Goal: Task Accomplishment & Management: Manage account settings

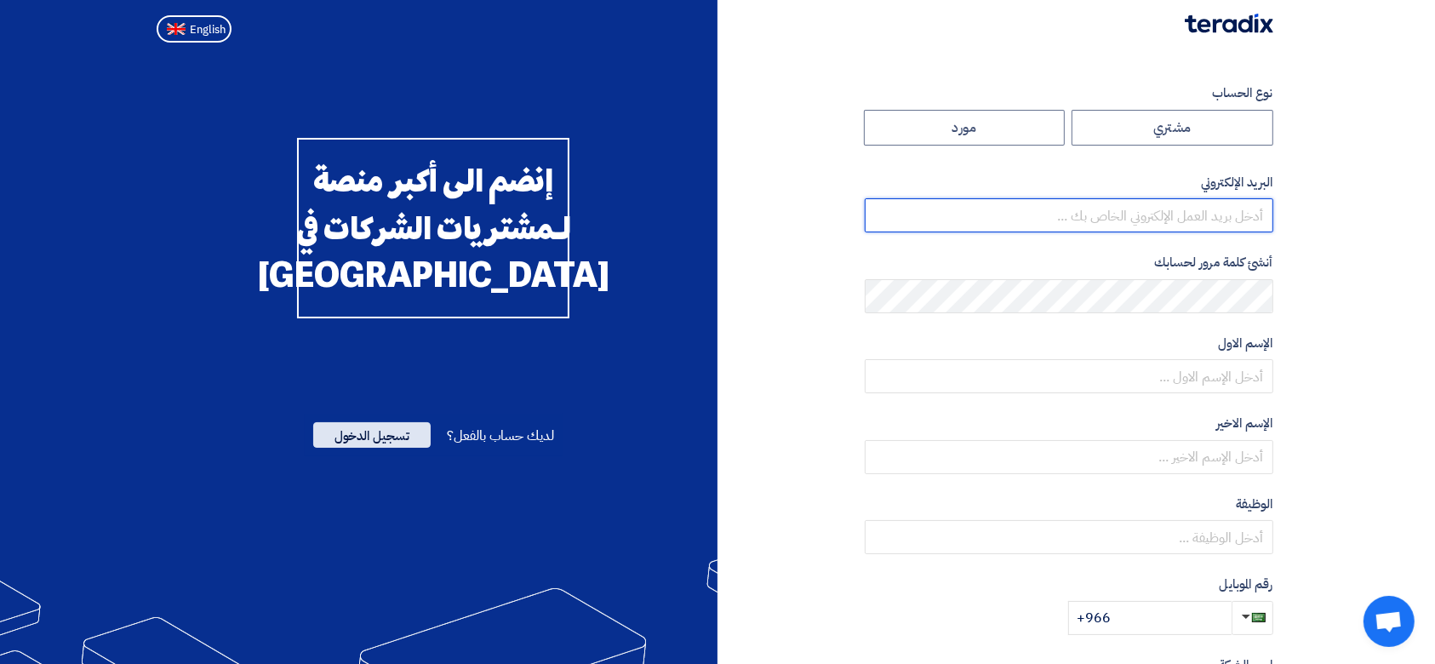
type input "[PERSON_NAME][EMAIL_ADDRESS][DOMAIN_NAME]"
click at [398, 448] on span "تسجيل الدخول" at bounding box center [371, 435] width 117 height 26
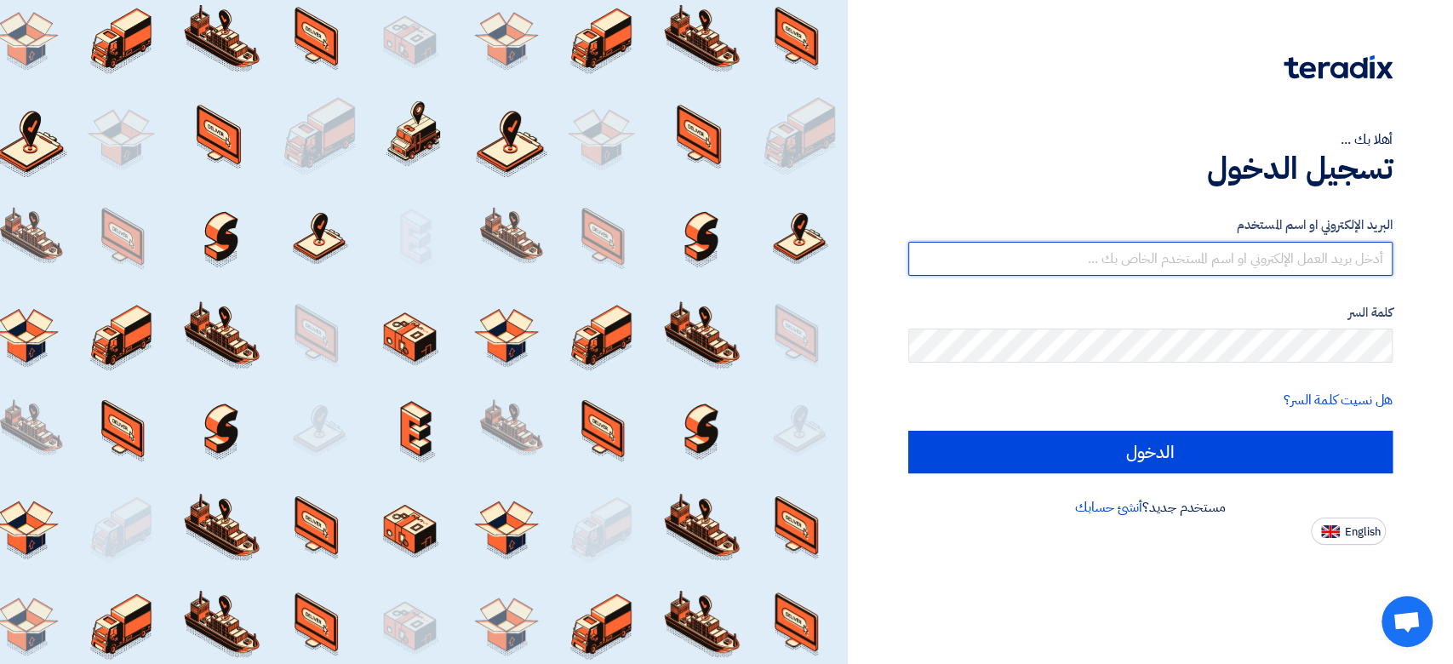
type input "[PERSON_NAME][EMAIL_ADDRESS][DOMAIN_NAME]"
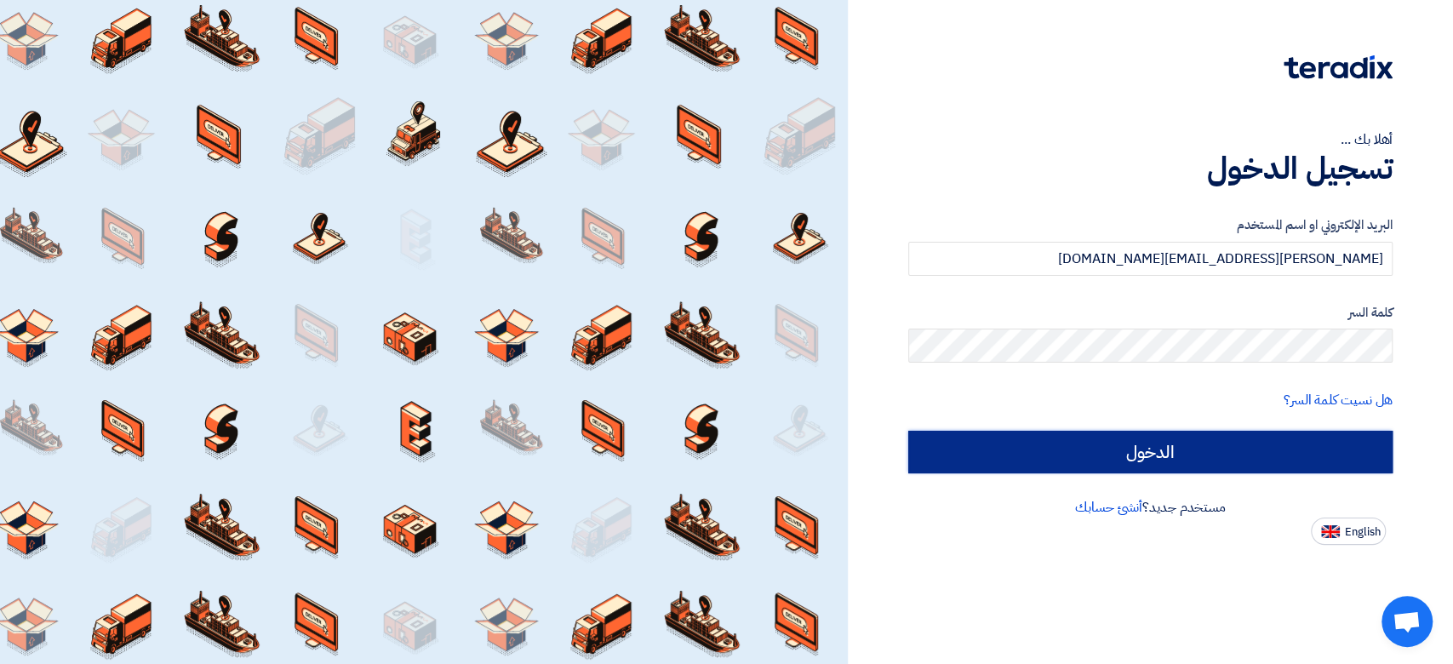
click at [1242, 452] on input "الدخول" at bounding box center [1150, 452] width 484 height 43
type input "Sign in"
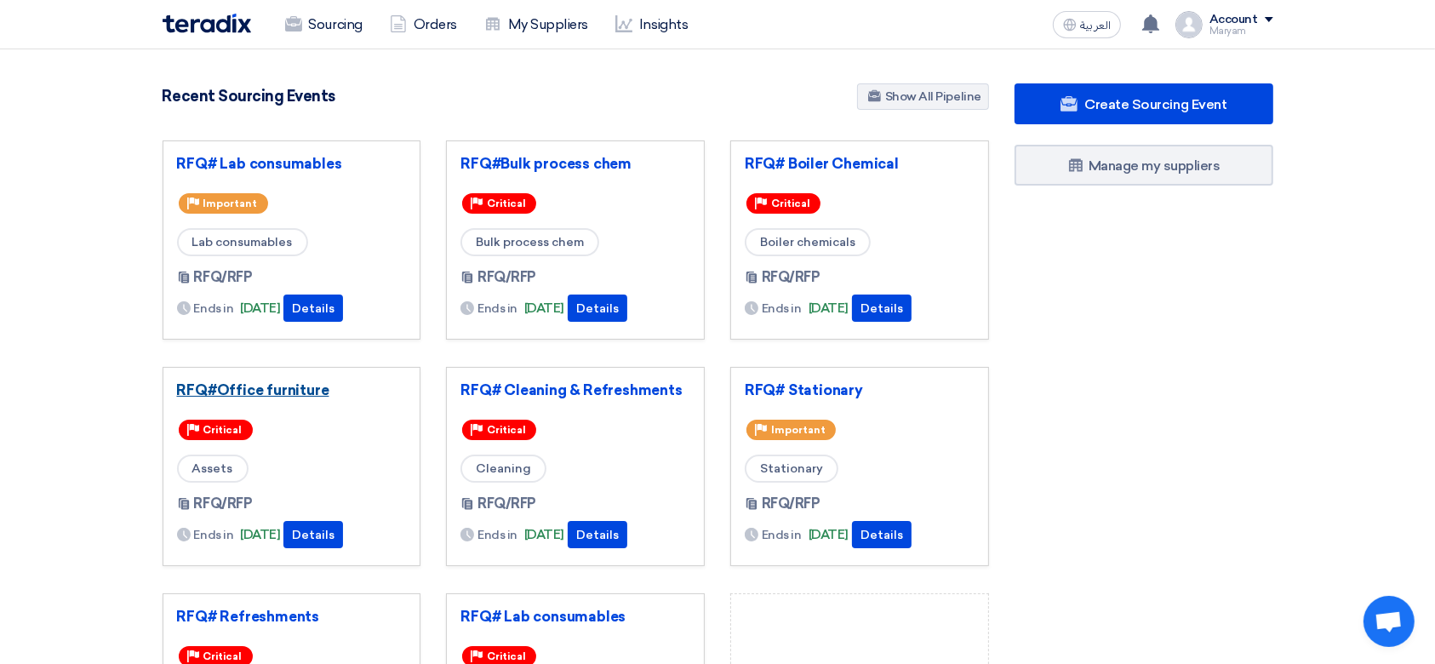
click at [332, 384] on link "RFQ#Office furniture" at bounding box center [292, 389] width 230 height 17
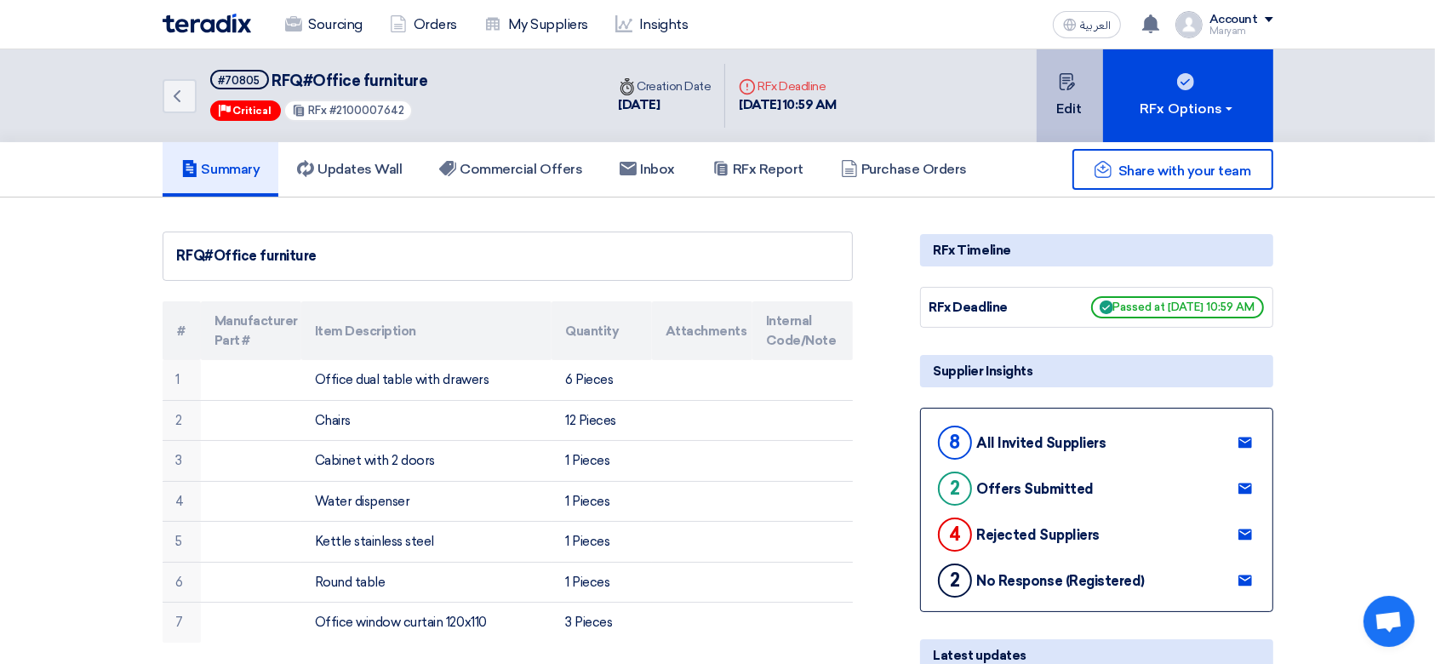
click at [1053, 99] on button "Edit" at bounding box center [1070, 95] width 66 height 93
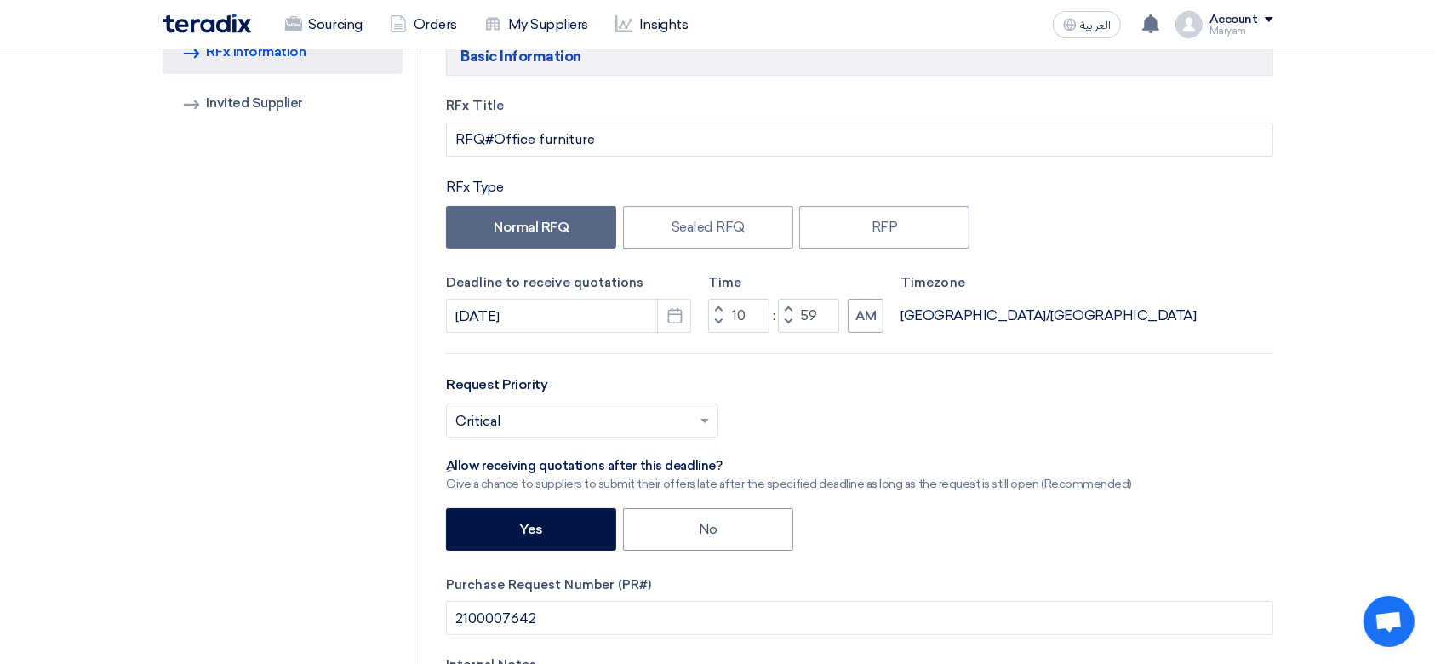
scroll to position [340, 0]
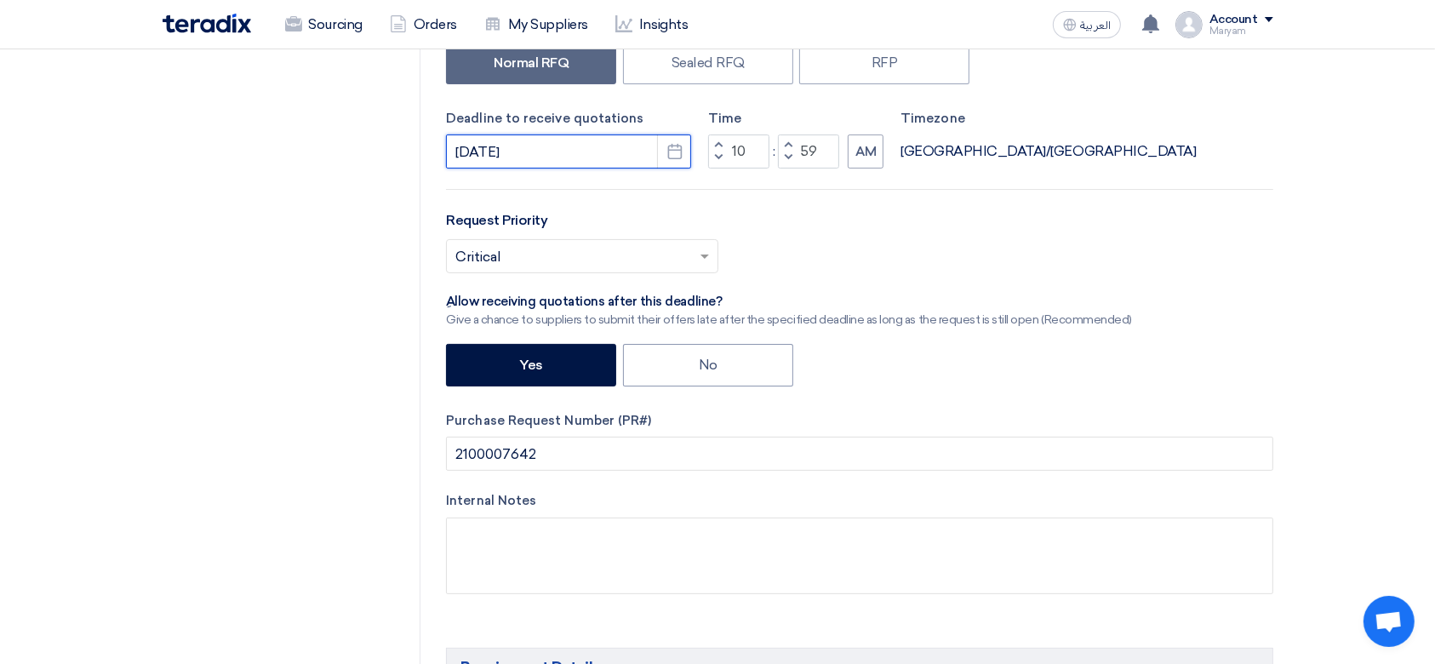
drag, startPoint x: 479, startPoint y: 153, endPoint x: 466, endPoint y: 153, distance: 12.8
click at [466, 153] on input "[DATE]" at bounding box center [568, 151] width 245 height 34
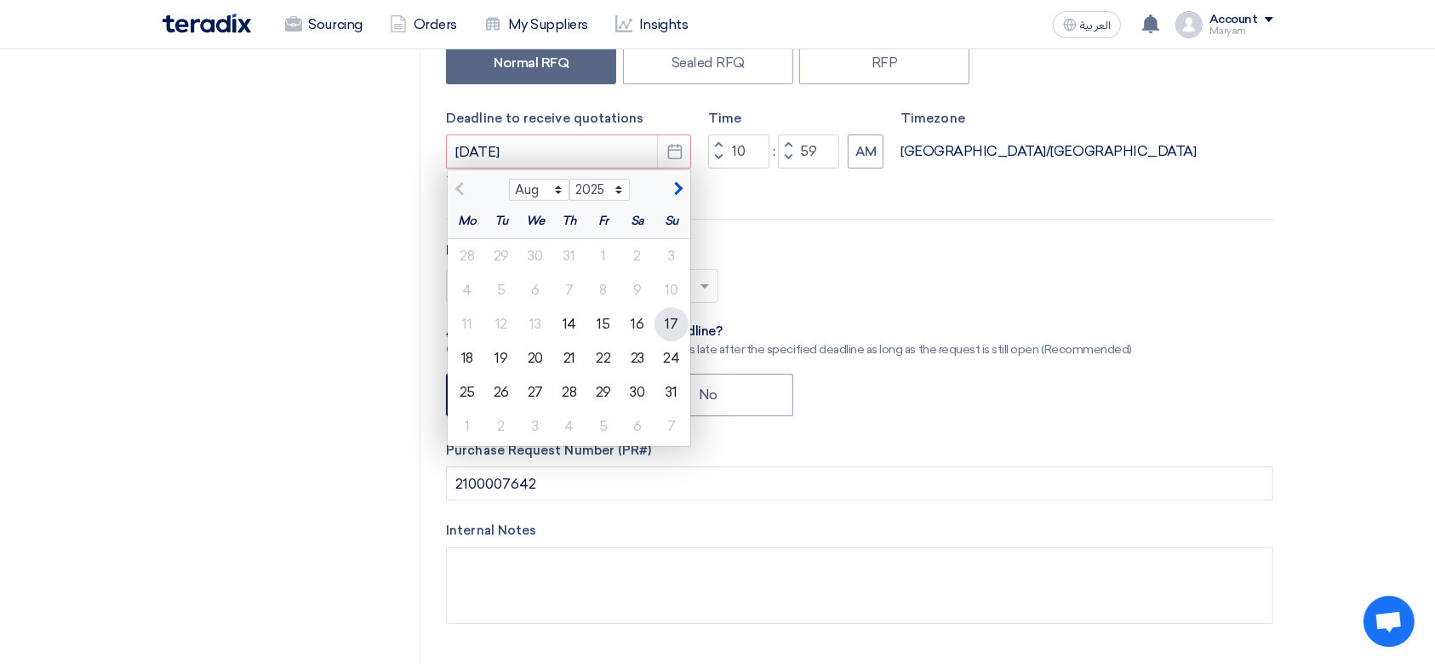
click at [679, 329] on div "17" at bounding box center [672, 324] width 34 height 34
type input "[DATE]"
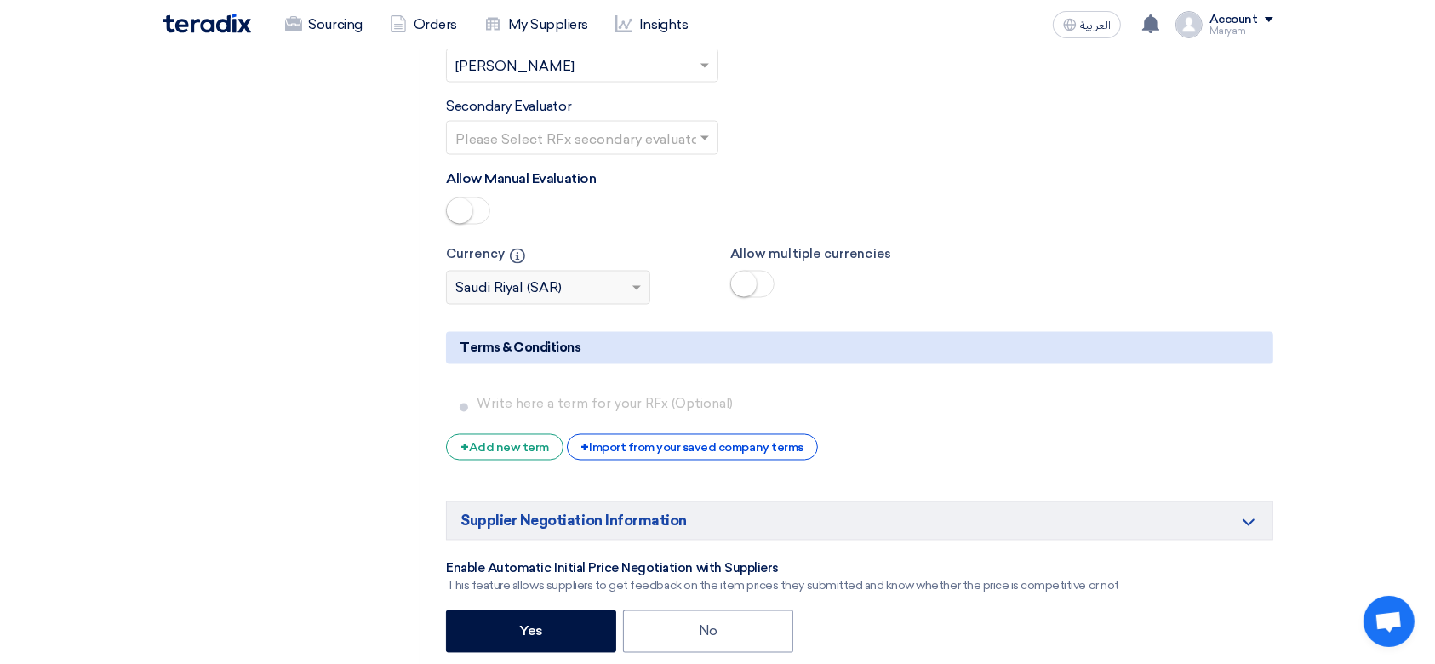
scroll to position [3493, 0]
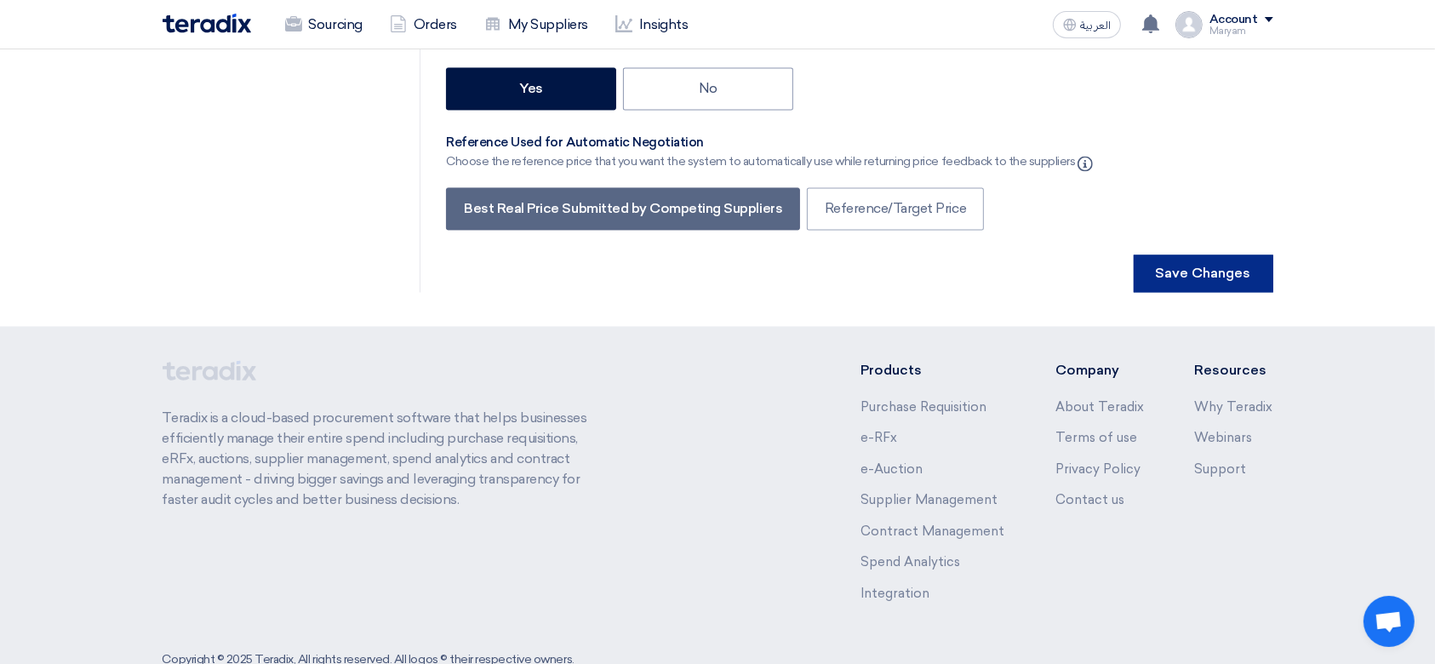
click at [1234, 255] on button "Save Changes" at bounding box center [1204, 273] width 140 height 37
